Goal: Information Seeking & Learning: Learn about a topic

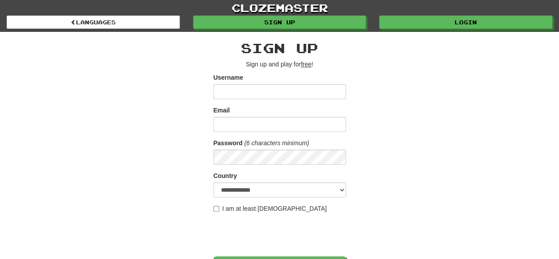
click at [427, 30] on div "clozemaster Languages Sign up Login Languages" at bounding box center [280, 16] width 546 height 32
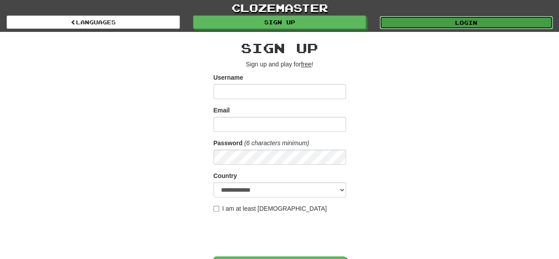
click at [427, 19] on link "Login" at bounding box center [466, 22] width 173 height 13
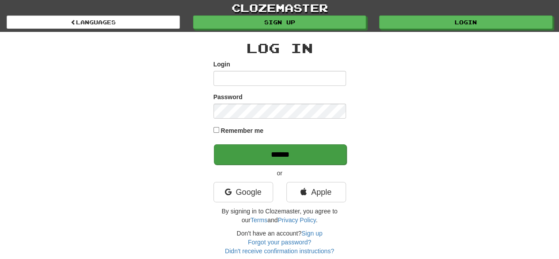
type input "**********"
click at [311, 154] on input "******" at bounding box center [280, 154] width 133 height 20
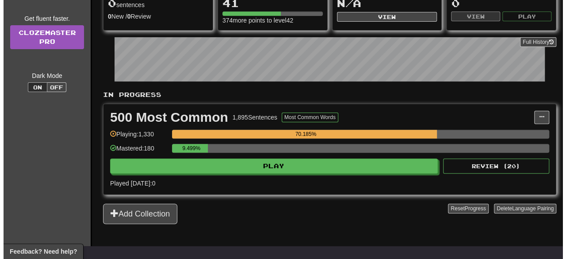
scroll to position [119, 0]
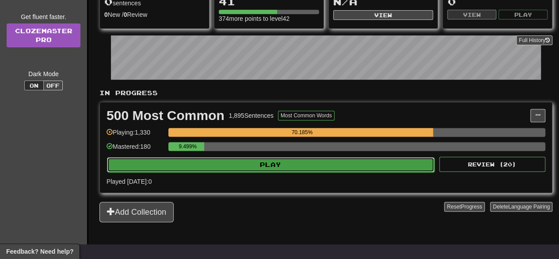
click at [280, 164] on button "Play" at bounding box center [271, 164] width 328 height 15
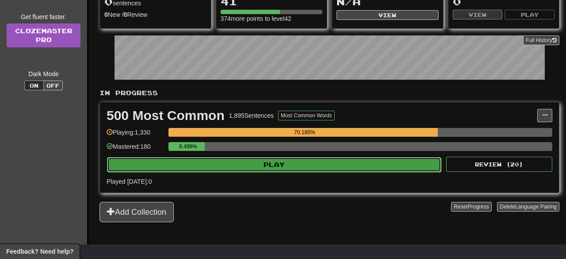
select select "**"
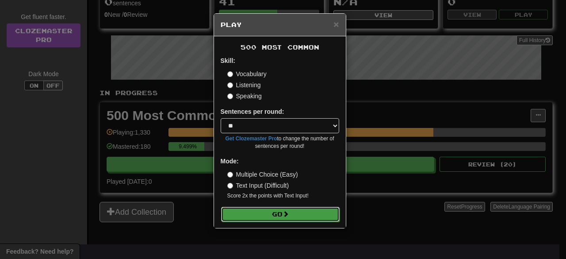
click at [293, 218] on button "Go" at bounding box center [280, 214] width 119 height 15
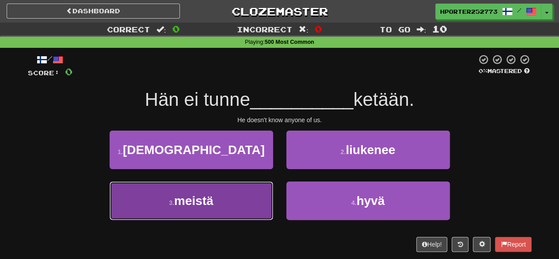
click at [243, 209] on button "3 . meistä" at bounding box center [192, 200] width 164 height 38
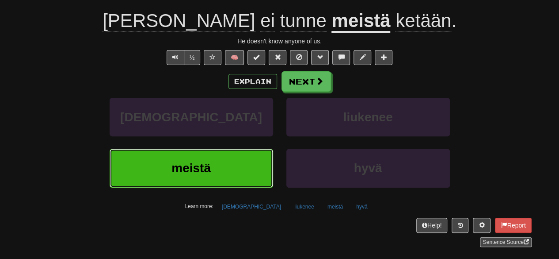
scroll to position [87, 0]
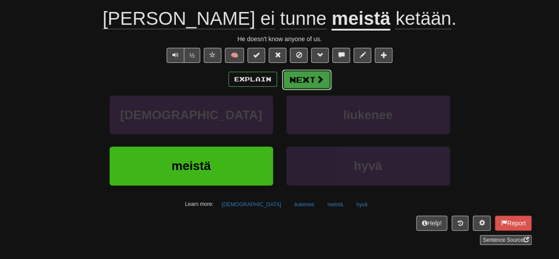
click at [308, 79] on button "Next" at bounding box center [307, 79] width 50 height 20
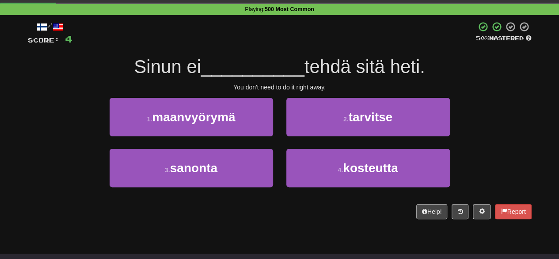
scroll to position [29, 0]
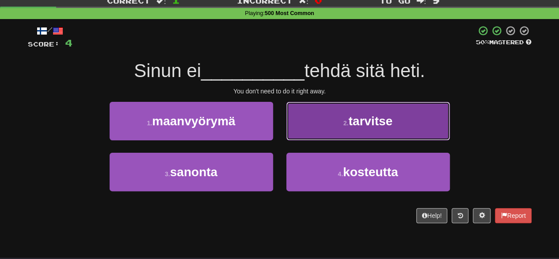
click at [314, 114] on button "2 . tarvitse" at bounding box center [369, 121] width 164 height 38
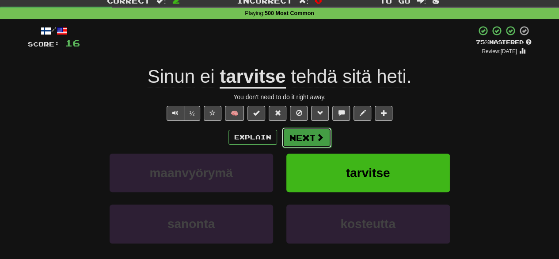
click at [306, 139] on button "Next" at bounding box center [307, 137] width 50 height 20
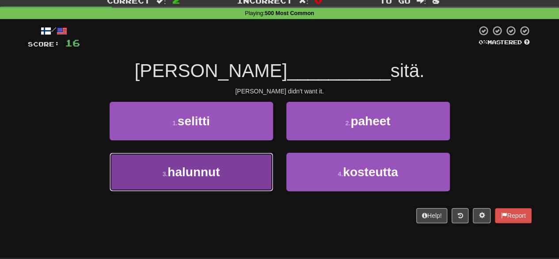
click at [253, 174] on button "3 . halunnut" at bounding box center [192, 172] width 164 height 38
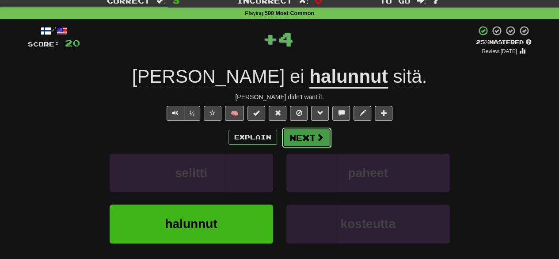
click at [293, 138] on button "Next" at bounding box center [307, 137] width 50 height 20
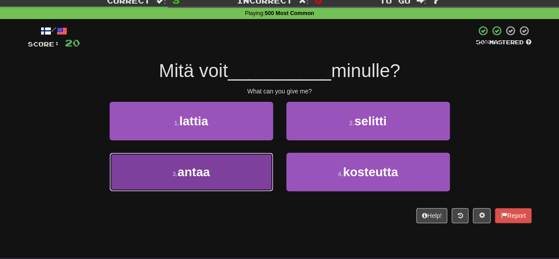
click at [241, 165] on button "3 . antaa" at bounding box center [192, 172] width 164 height 38
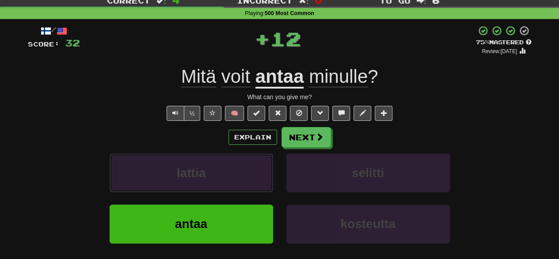
click at [241, 165] on button "lattia" at bounding box center [192, 172] width 164 height 38
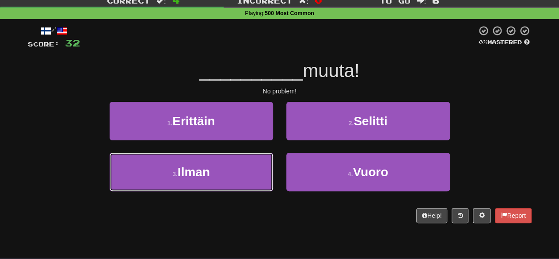
click at [241, 165] on button "3 . Ilman" at bounding box center [192, 172] width 164 height 38
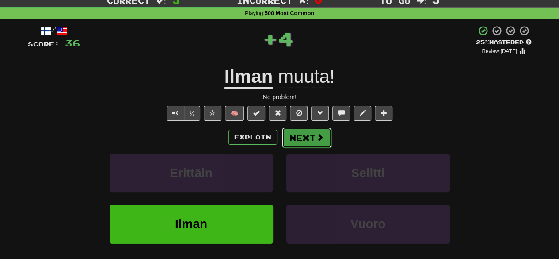
click at [304, 143] on button "Next" at bounding box center [307, 137] width 50 height 20
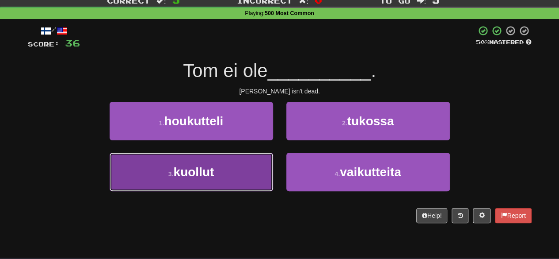
click at [246, 169] on button "3 . kuollut" at bounding box center [192, 172] width 164 height 38
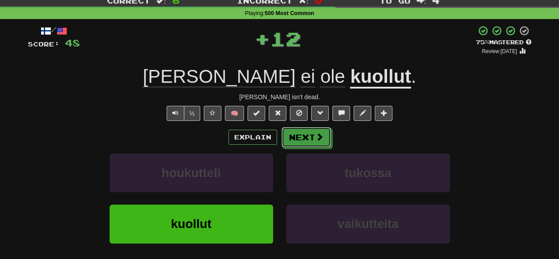
click at [302, 146] on button "Next" at bounding box center [307, 137] width 50 height 20
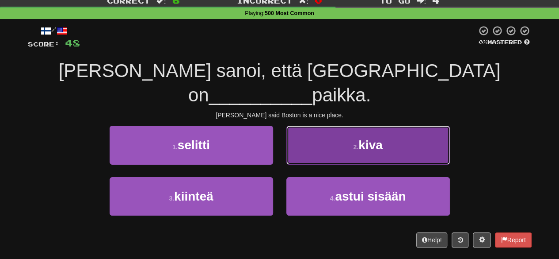
click at [319, 130] on button "2 . kiva" at bounding box center [369, 145] width 164 height 38
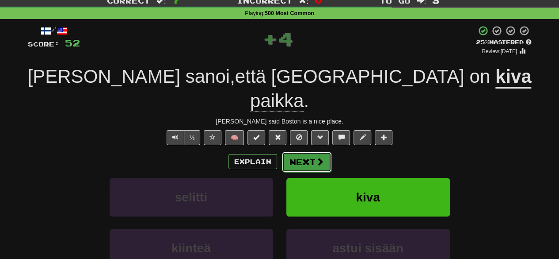
click at [314, 152] on button "Next" at bounding box center [307, 162] width 50 height 20
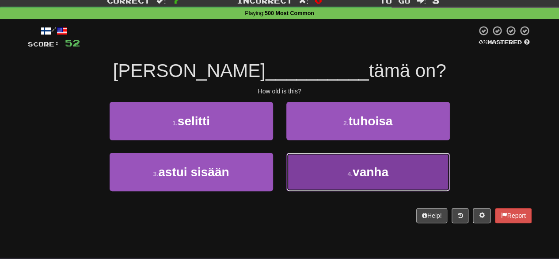
click at [324, 161] on button "4 . vanha" at bounding box center [369, 172] width 164 height 38
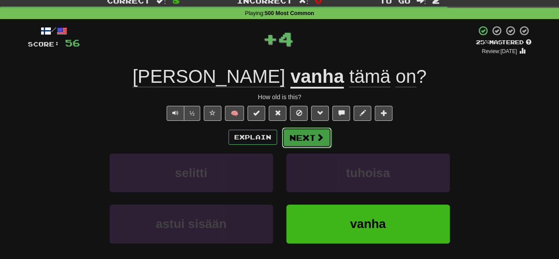
click at [311, 144] on button "Next" at bounding box center [307, 137] width 50 height 20
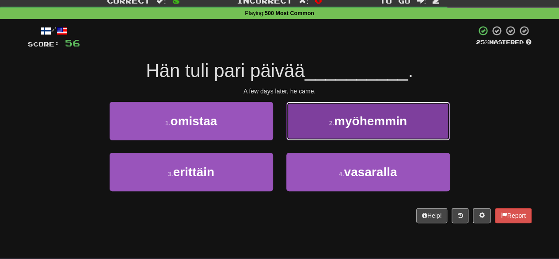
click at [308, 130] on button "2 . myöhemmin" at bounding box center [369, 121] width 164 height 38
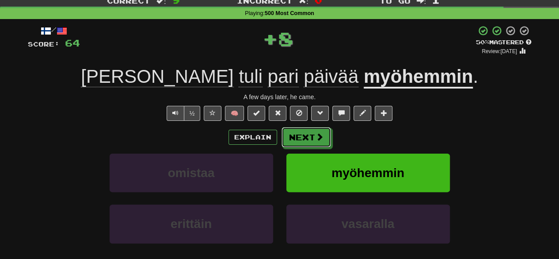
click at [308, 130] on button "Next" at bounding box center [307, 137] width 50 height 20
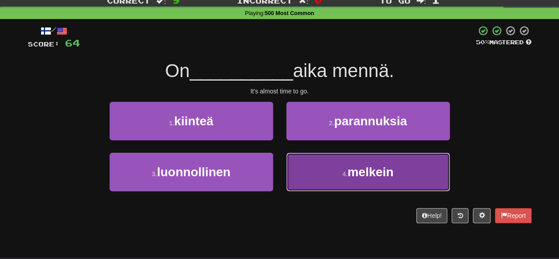
click at [323, 171] on button "4 . melkein" at bounding box center [369, 172] width 164 height 38
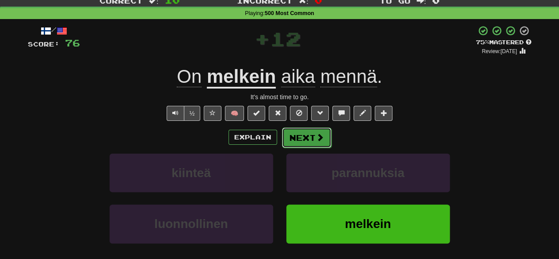
click at [321, 142] on button "Next" at bounding box center [307, 137] width 50 height 20
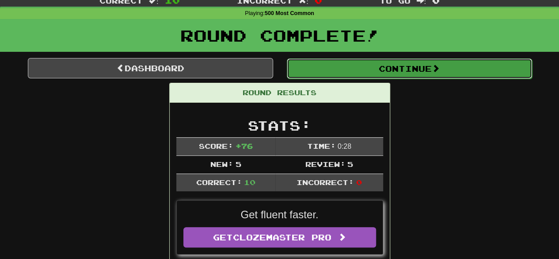
click at [364, 69] on button "Continue" at bounding box center [409, 68] width 245 height 20
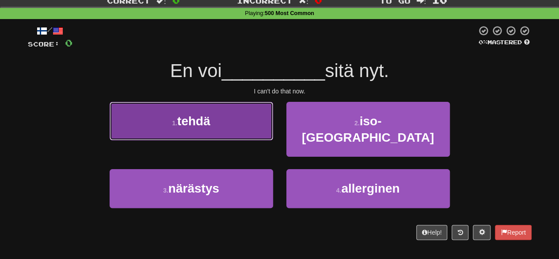
click at [225, 118] on button "1 . tehdä" at bounding box center [192, 121] width 164 height 38
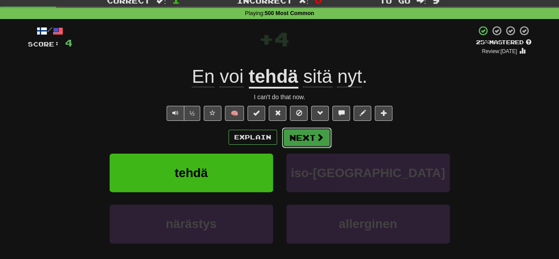
click at [299, 130] on button "Next" at bounding box center [307, 137] width 50 height 20
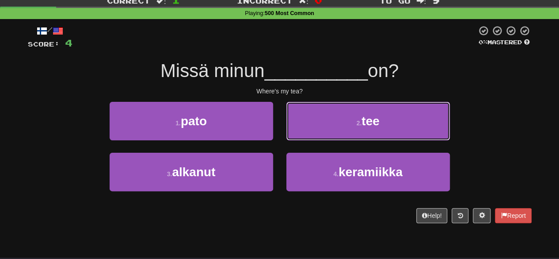
click at [299, 130] on button "2 . tee" at bounding box center [369, 121] width 164 height 38
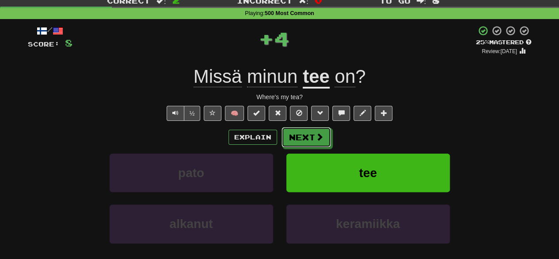
click at [299, 130] on button "Next" at bounding box center [307, 137] width 50 height 20
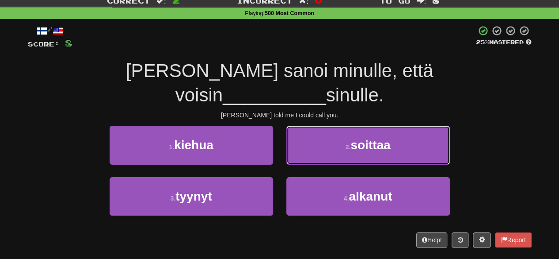
click at [299, 130] on button "2 . soittaa" at bounding box center [369, 145] width 164 height 38
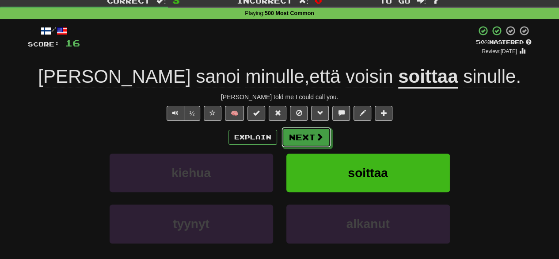
click at [299, 130] on button "Next" at bounding box center [307, 137] width 50 height 20
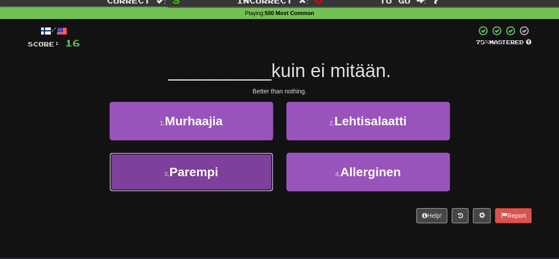
click at [235, 171] on button "3 . Parempi" at bounding box center [192, 172] width 164 height 38
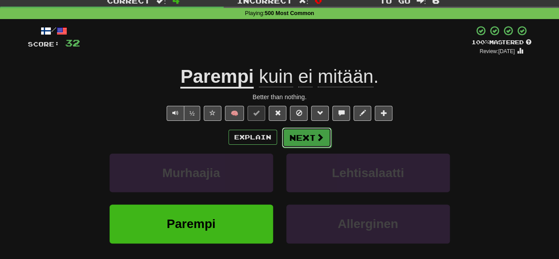
click at [305, 138] on button "Next" at bounding box center [307, 137] width 50 height 20
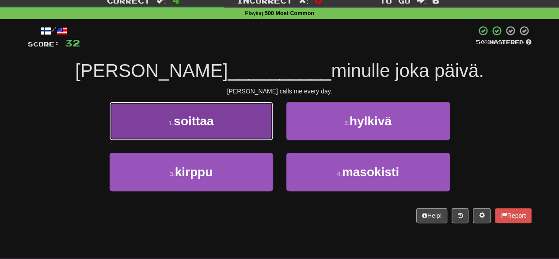
click at [264, 134] on button "1 . soittaa" at bounding box center [192, 121] width 164 height 38
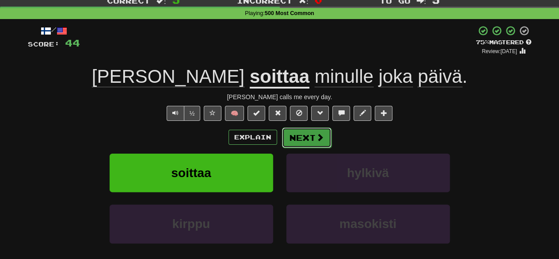
click at [299, 142] on button "Next" at bounding box center [307, 137] width 50 height 20
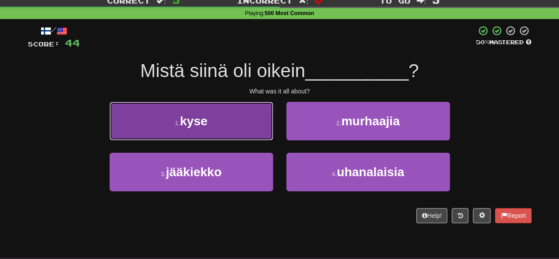
click at [249, 130] on button "1 . kyse" at bounding box center [192, 121] width 164 height 38
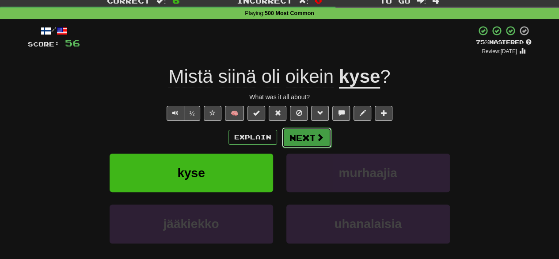
click at [304, 129] on button "Next" at bounding box center [307, 137] width 50 height 20
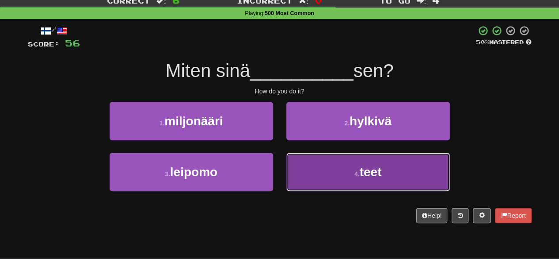
click at [319, 168] on button "4 . teet" at bounding box center [369, 172] width 164 height 38
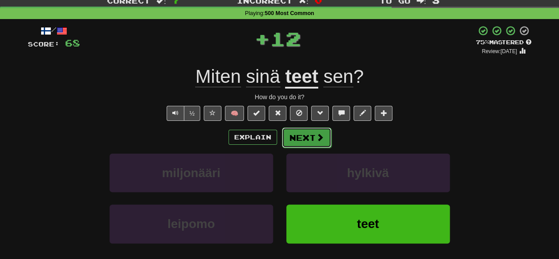
click at [310, 142] on button "Next" at bounding box center [307, 137] width 50 height 20
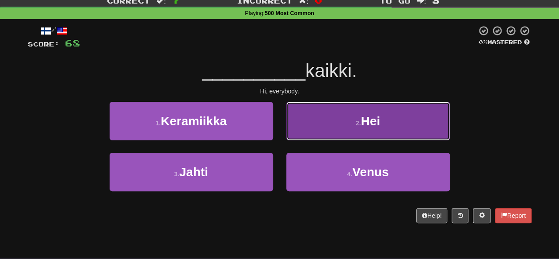
click at [318, 123] on button "2 . Hei" at bounding box center [369, 121] width 164 height 38
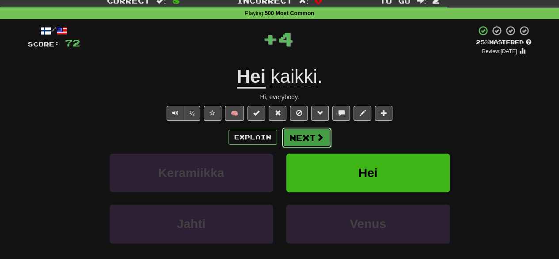
click at [318, 136] on span at bounding box center [320, 137] width 8 height 8
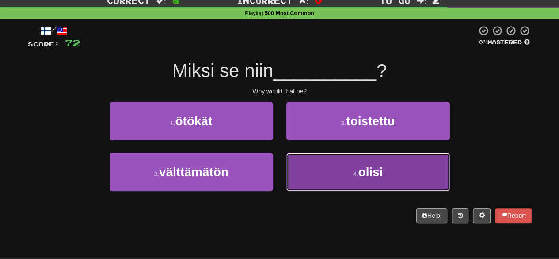
click at [324, 177] on button "4 . olisi" at bounding box center [369, 172] width 164 height 38
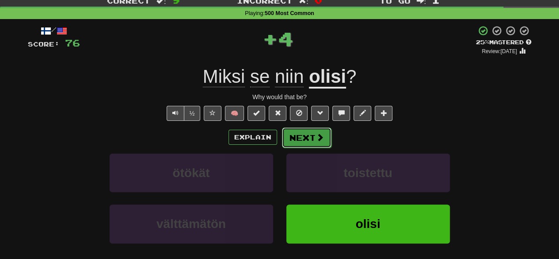
click at [310, 138] on button "Next" at bounding box center [307, 137] width 50 height 20
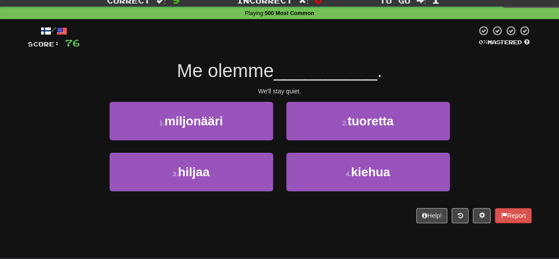
click at [246, 192] on div "3 . hiljaa" at bounding box center [191, 178] width 177 height 51
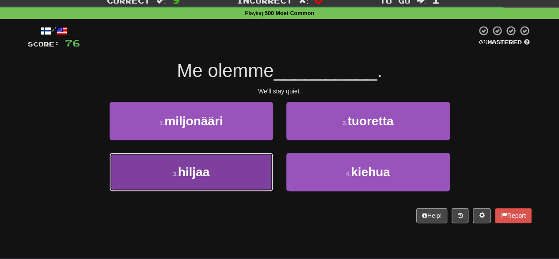
click at [247, 175] on button "3 . hiljaa" at bounding box center [192, 172] width 164 height 38
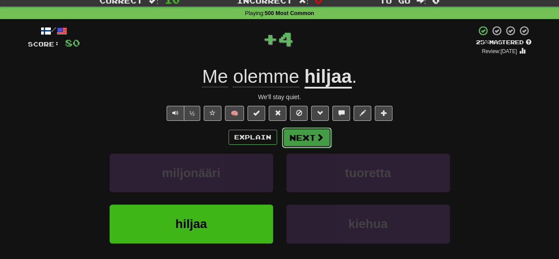
click at [303, 143] on button "Next" at bounding box center [307, 137] width 50 height 20
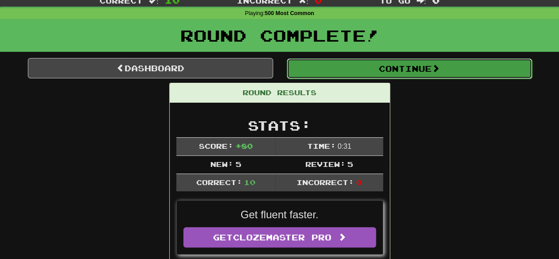
click at [340, 67] on button "Continue" at bounding box center [409, 68] width 245 height 20
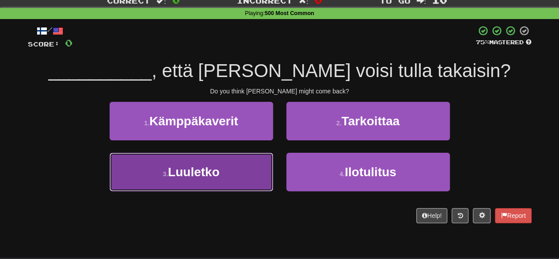
click at [242, 179] on button "3 . Luuletko" at bounding box center [192, 172] width 164 height 38
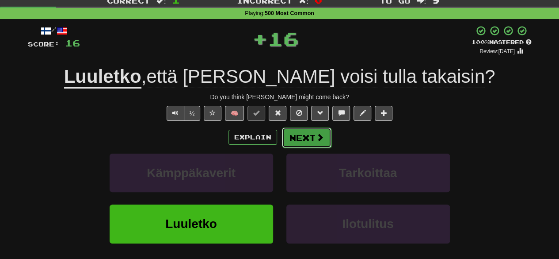
click at [301, 131] on button "Next" at bounding box center [307, 137] width 50 height 20
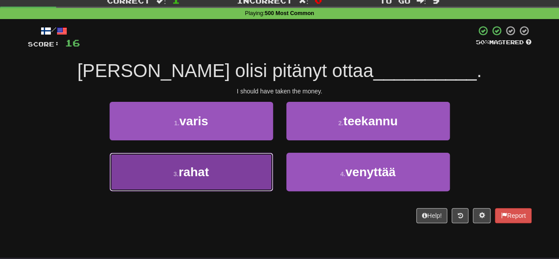
click at [241, 177] on button "3 . rahat" at bounding box center [192, 172] width 164 height 38
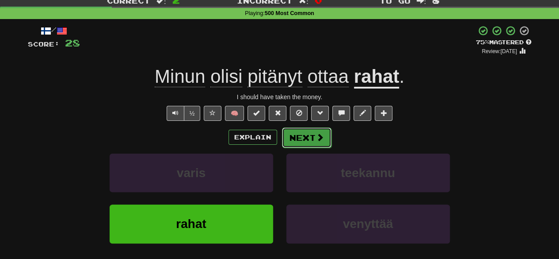
click at [299, 140] on button "Next" at bounding box center [307, 137] width 50 height 20
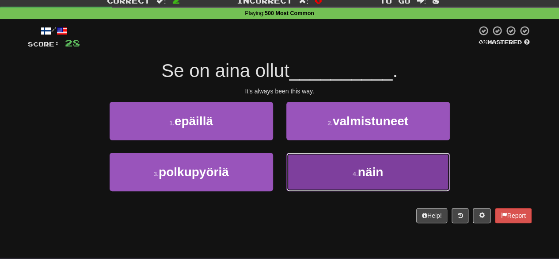
click at [319, 176] on button "4 . näin" at bounding box center [369, 172] width 164 height 38
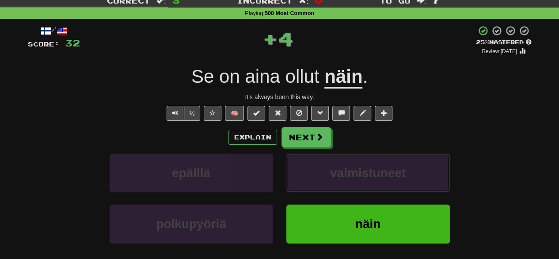
click at [319, 176] on button "valmistuneet" at bounding box center [369, 172] width 164 height 38
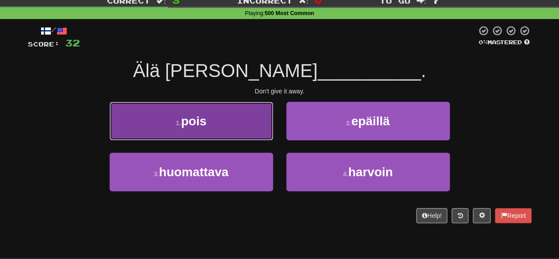
click at [262, 133] on button "1 . pois" at bounding box center [192, 121] width 164 height 38
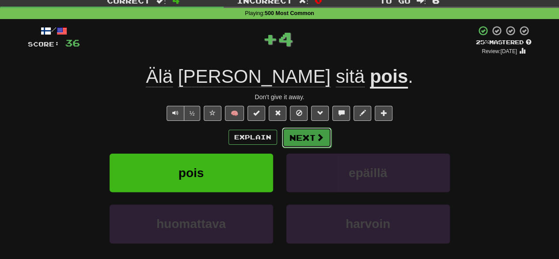
click at [295, 136] on button "Next" at bounding box center [307, 137] width 50 height 20
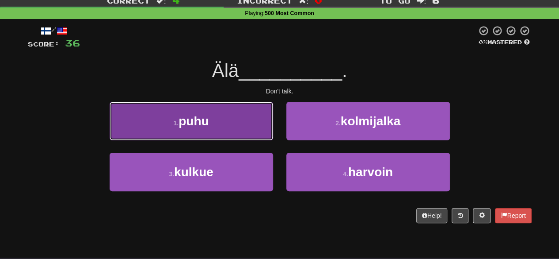
click at [254, 127] on button "1 . puhu" at bounding box center [192, 121] width 164 height 38
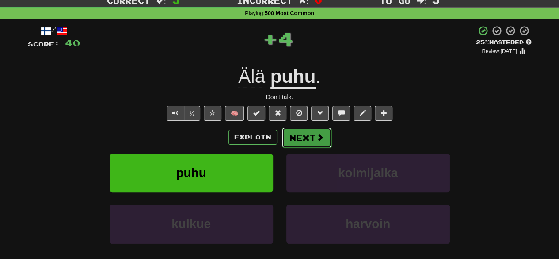
click at [284, 136] on button "Next" at bounding box center [307, 137] width 50 height 20
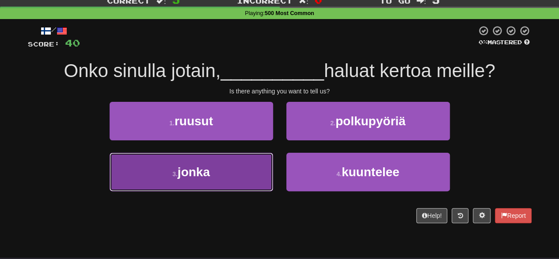
click at [253, 170] on button "3 . jonka" at bounding box center [192, 172] width 164 height 38
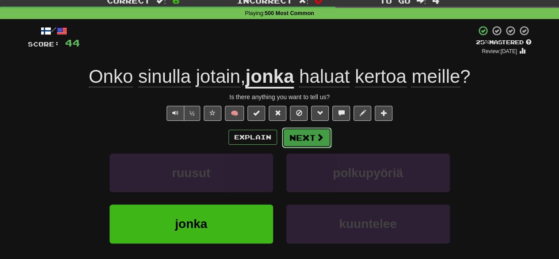
click at [304, 139] on button "Next" at bounding box center [307, 137] width 50 height 20
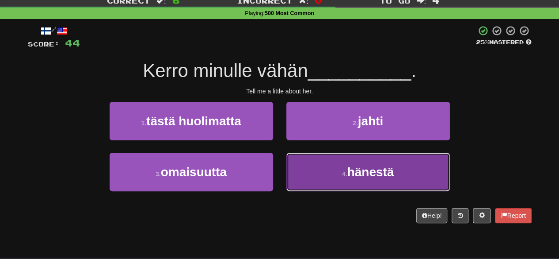
click at [315, 167] on button "4 . hänestä" at bounding box center [369, 172] width 164 height 38
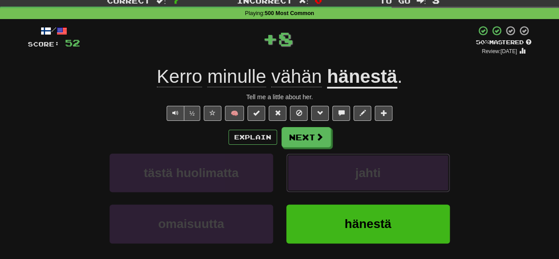
click at [315, 167] on button "jahti" at bounding box center [369, 172] width 164 height 38
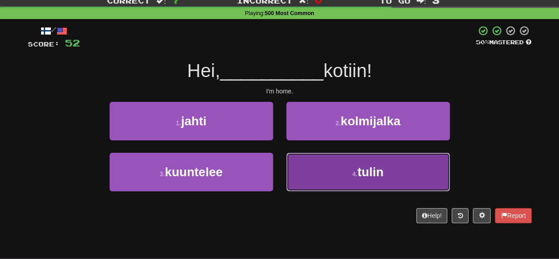
click at [310, 168] on button "4 . tulin" at bounding box center [369, 172] width 164 height 38
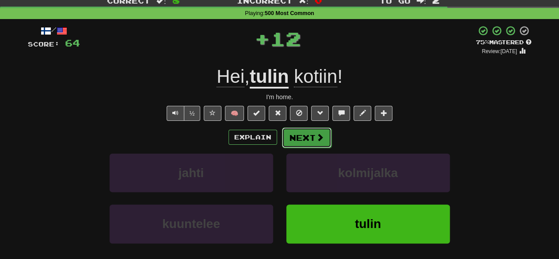
click at [303, 134] on button "Next" at bounding box center [307, 137] width 50 height 20
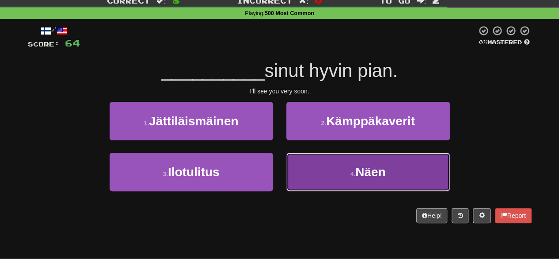
click at [314, 176] on button "4 . Näen" at bounding box center [369, 172] width 164 height 38
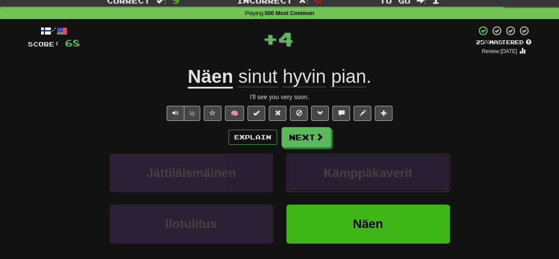
click at [314, 176] on button "Kämppäkaverit" at bounding box center [369, 172] width 164 height 38
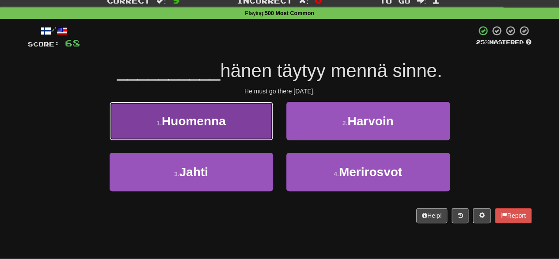
click at [235, 123] on button "1 . Huomenna" at bounding box center [192, 121] width 164 height 38
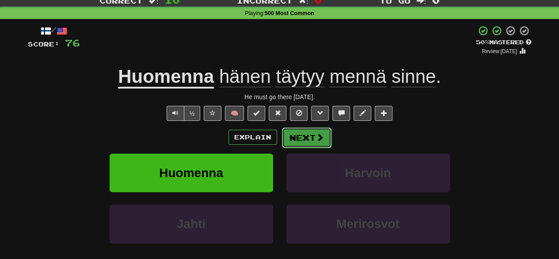
click at [301, 135] on button "Next" at bounding box center [307, 137] width 50 height 20
